Goal: Information Seeking & Learning: Learn about a topic

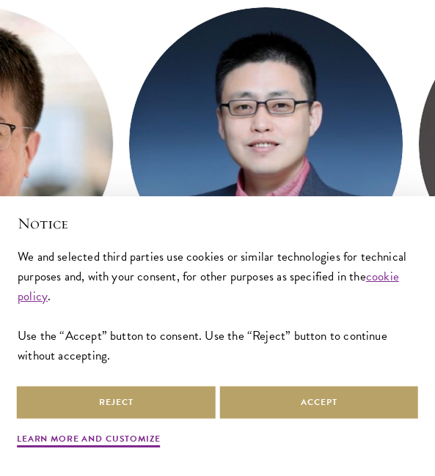
scroll to position [0, 1349]
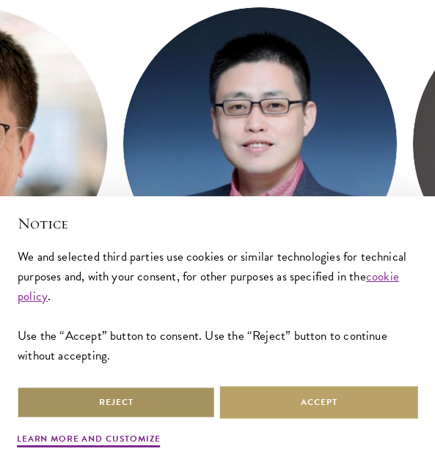
click at [108, 402] on button "Reject" at bounding box center [116, 402] width 199 height 33
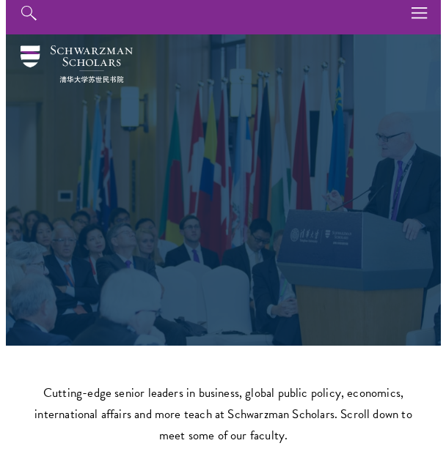
scroll to position [0, 0]
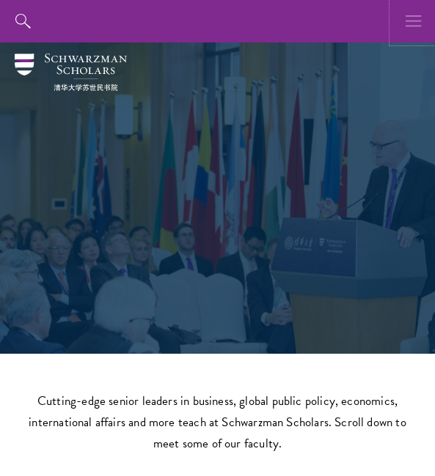
click at [421, 16] on use "button" at bounding box center [412, 20] width 15 height 11
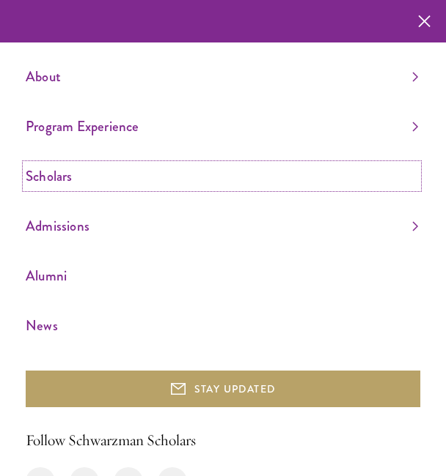
click at [54, 177] on link "Scholars" at bounding box center [222, 176] width 392 height 24
click at [49, 178] on link "Scholars" at bounding box center [222, 176] width 392 height 24
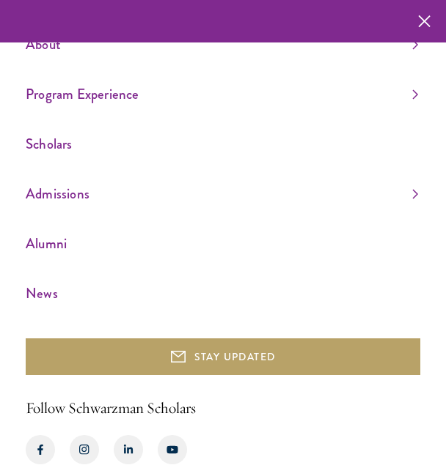
scroll to position [57, 0]
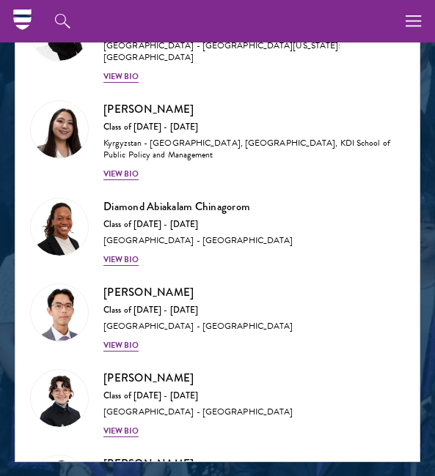
scroll to position [288, 0]
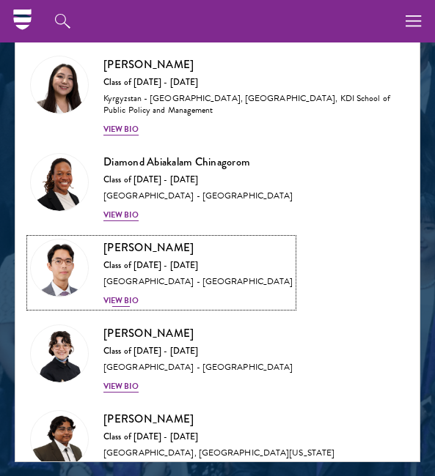
click at [121, 295] on div "View Bio" at bounding box center [120, 301] width 35 height 12
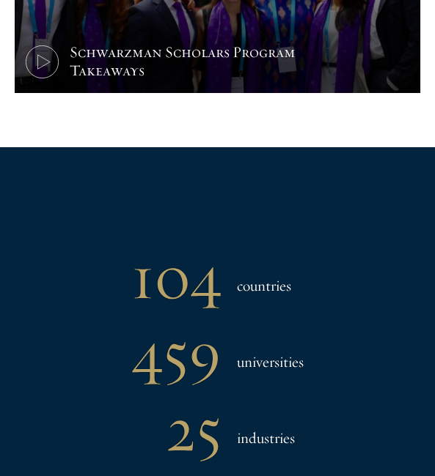
scroll to position [674, 0]
